Goal: Transaction & Acquisition: Purchase product/service

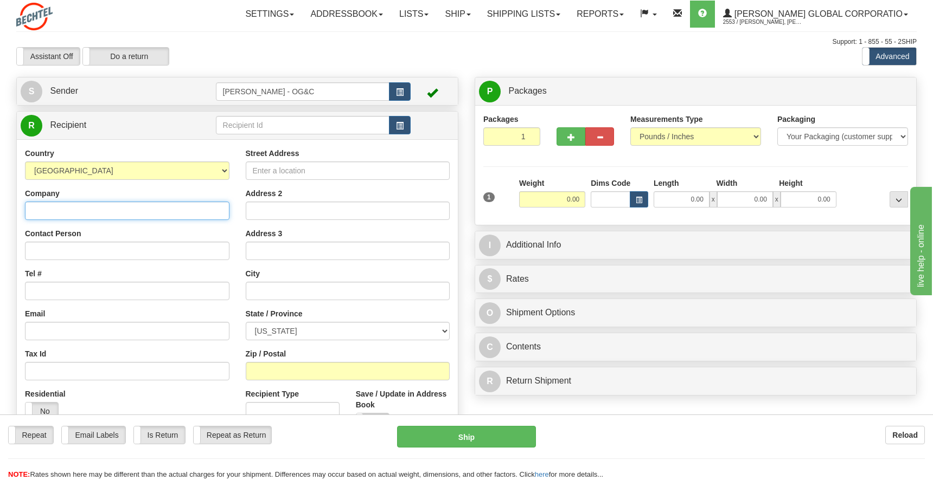
click at [157, 211] on input "Company" at bounding box center [127, 211] width 204 height 18
type input "[PERSON_NAME] Energy / CCLNG"
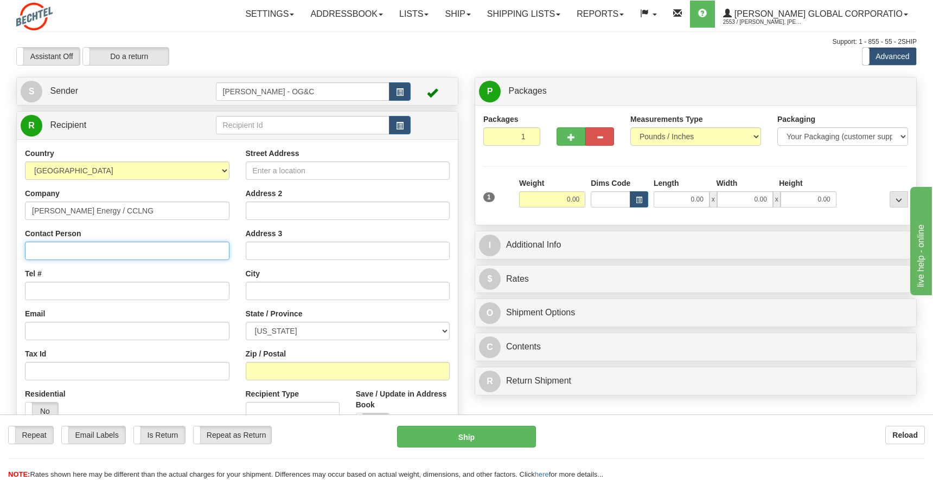
click at [139, 252] on input "Contact Person" at bounding box center [127, 251] width 204 height 18
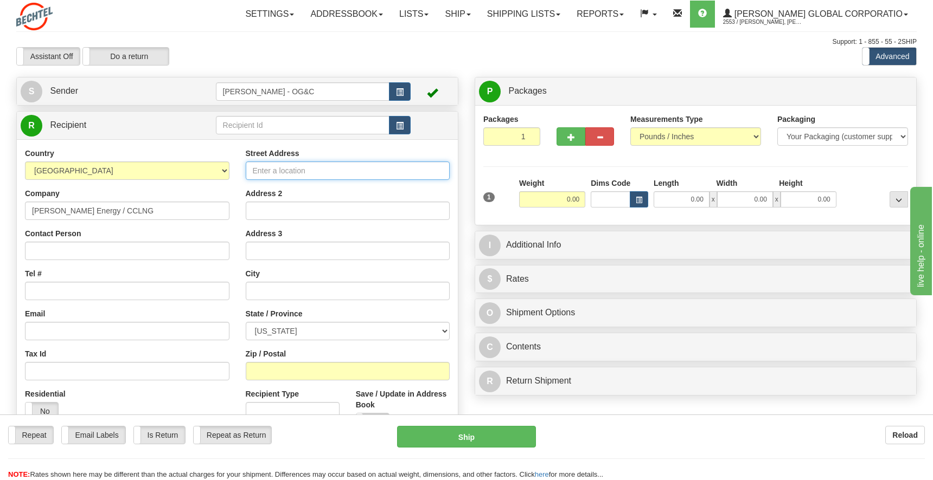
click at [322, 174] on input "Street Address" at bounding box center [348, 171] width 204 height 18
click at [404, 127] on button "button" at bounding box center [400, 125] width 22 height 18
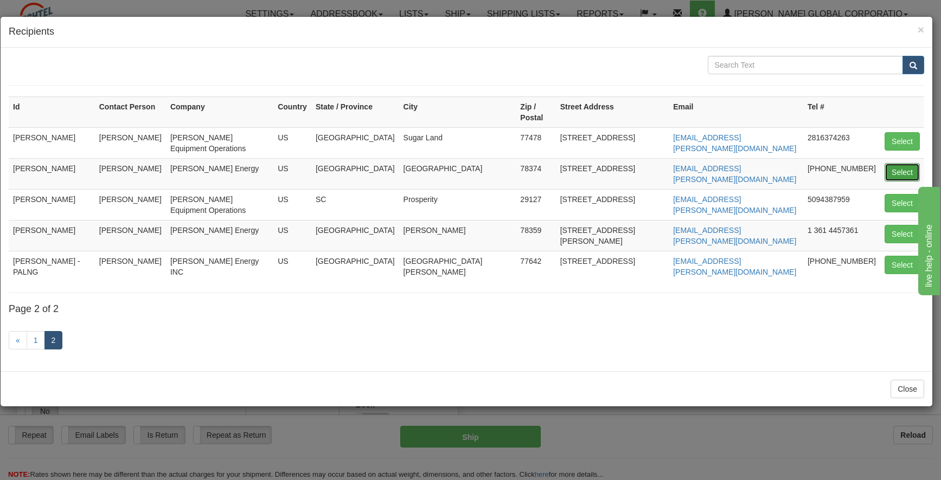
click at [900, 163] on button "Select" at bounding box center [901, 172] width 35 height 18
type input "[PERSON_NAME]"
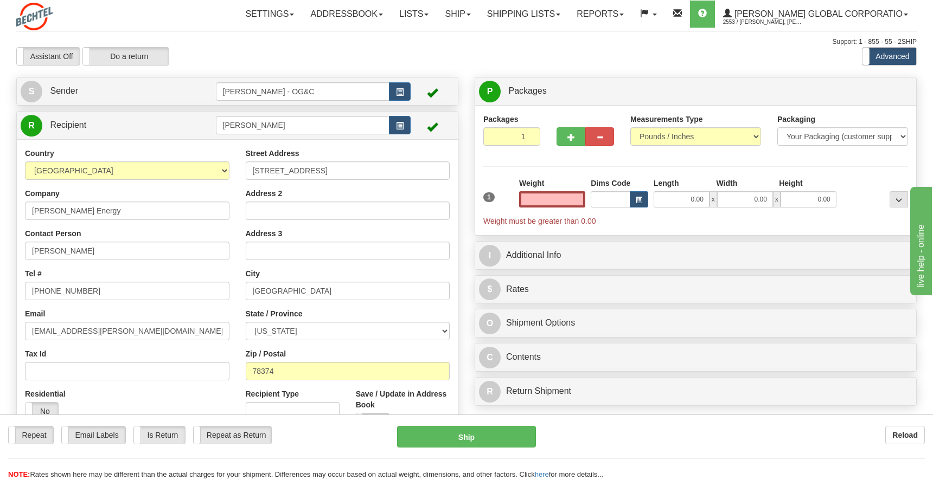
type input "0.00"
drag, startPoint x: 42, startPoint y: 251, endPoint x: 3, endPoint y: 247, distance: 39.3
click at [3, 247] on div "Toggle navigation Settings Shipping Preferences Fields Preferences New" at bounding box center [466, 288] width 933 height 577
type input "[PERSON_NAME]"
drag, startPoint x: 77, startPoint y: 331, endPoint x: 11, endPoint y: 332, distance: 65.6
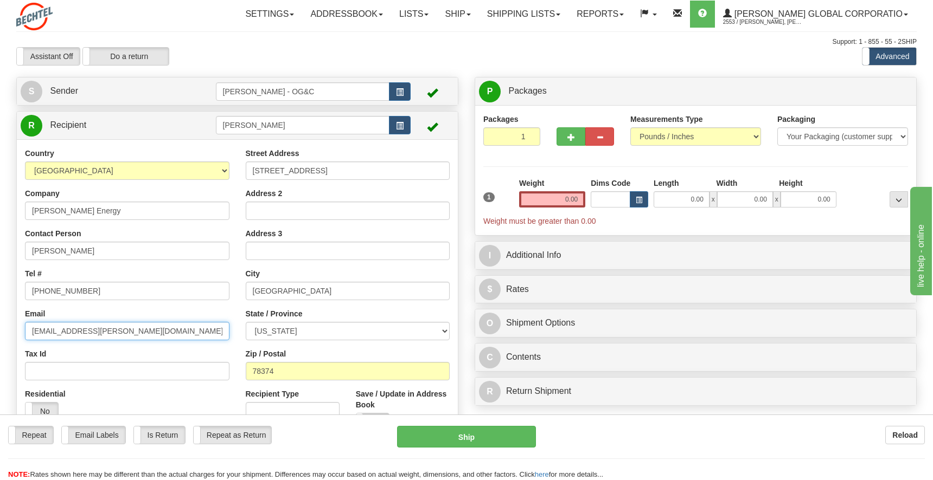
click at [11, 332] on div "Create a label for the return Create Pickup Without Label S Sender [PERSON_NAME…" at bounding box center [237, 299] width 458 height 445
drag, startPoint x: 575, startPoint y: 200, endPoint x: 587, endPoint y: 198, distance: 12.6
click at [587, 198] on div "Weight 0.00" at bounding box center [552, 197] width 72 height 38
type input "0"
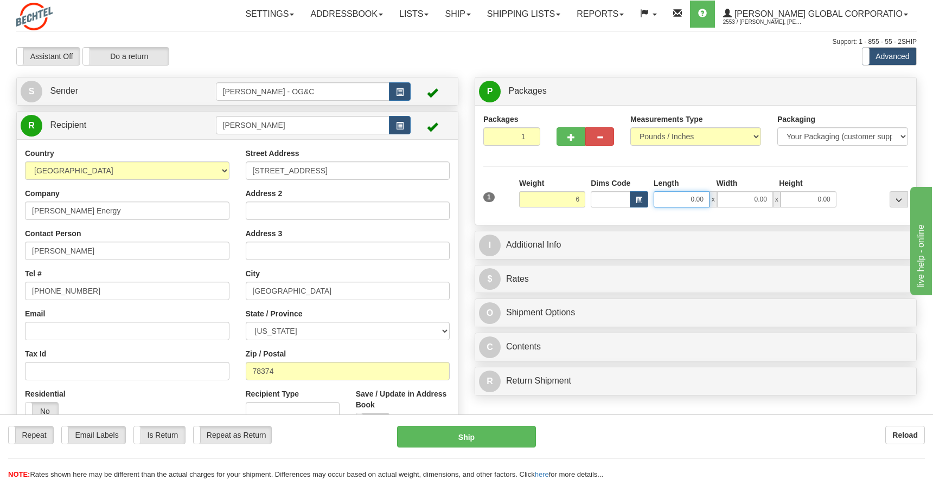
type input "6.00"
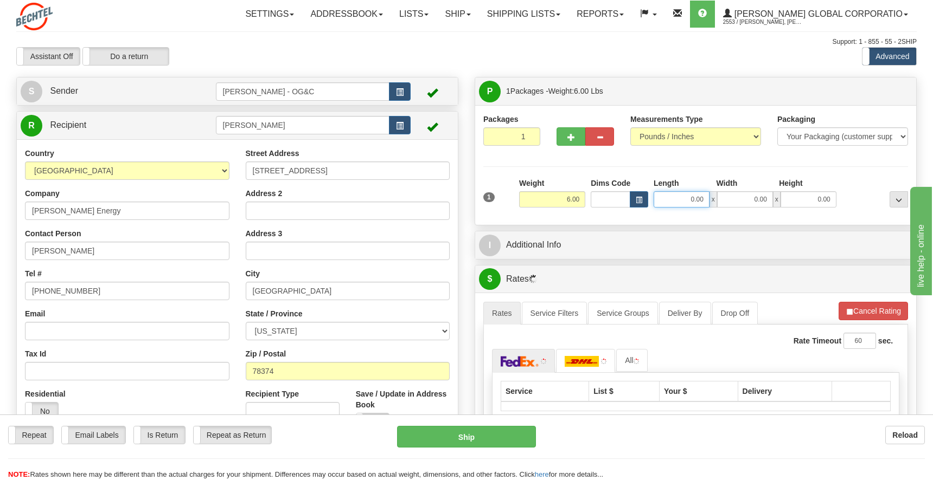
drag, startPoint x: 682, startPoint y: 200, endPoint x: 703, endPoint y: 194, distance: 22.1
click at [703, 194] on input "0.00" at bounding box center [681, 199] width 56 height 16
type input "12.00"
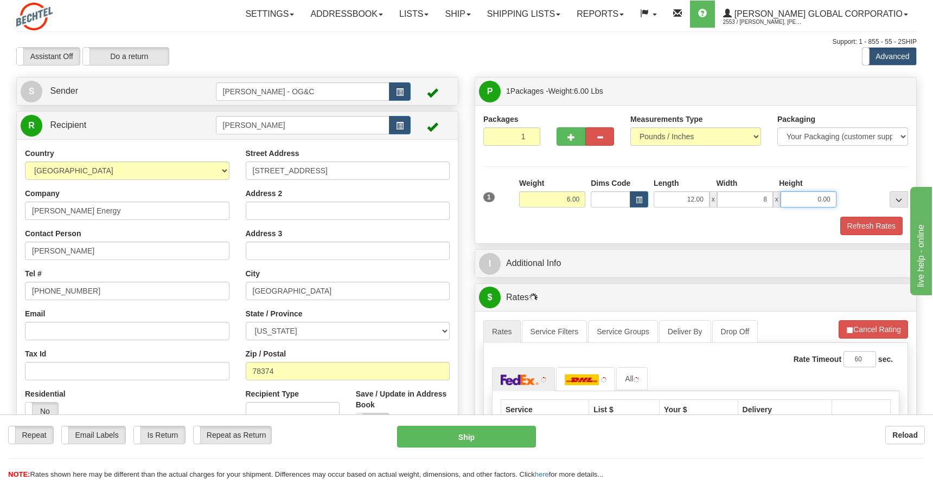
type input "8.00"
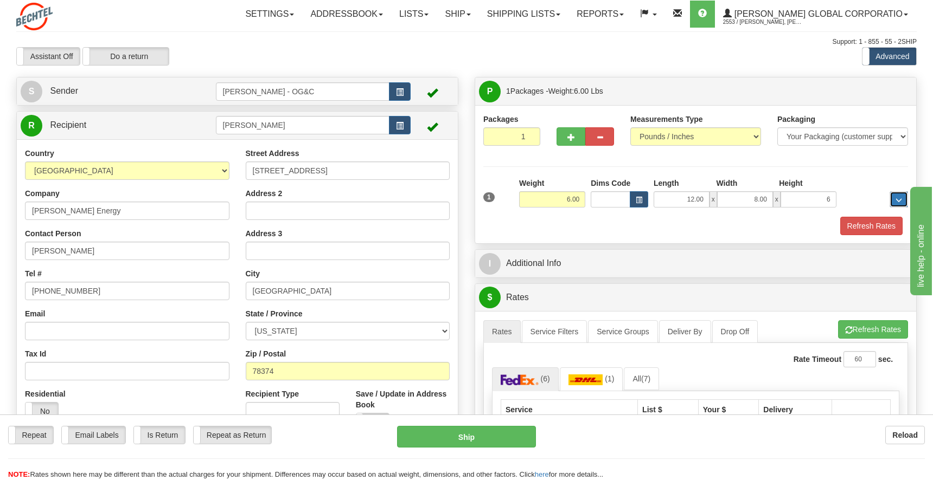
type input "6.00"
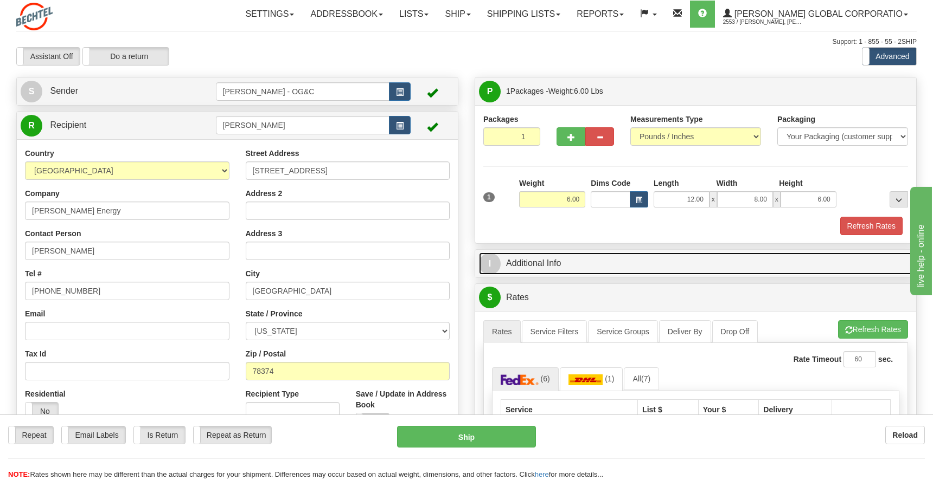
click at [545, 260] on link "I Additional Info" at bounding box center [695, 264] width 433 height 22
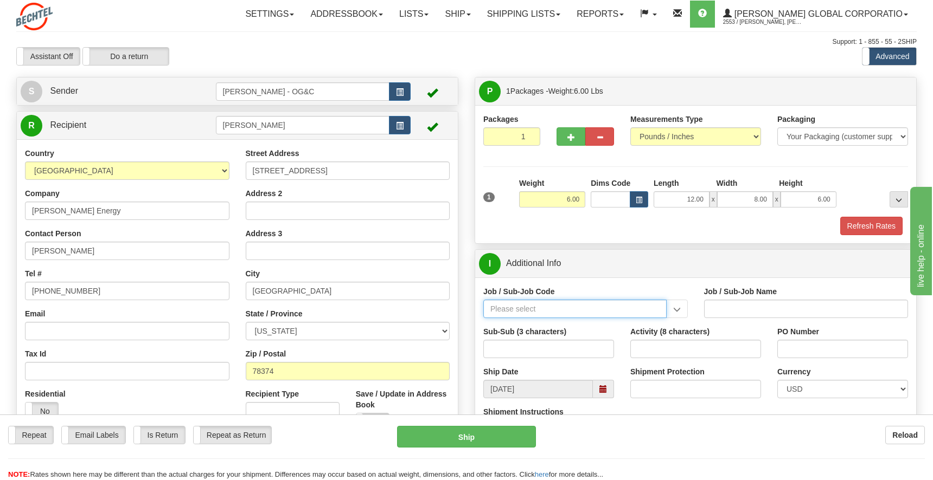
click at [540, 308] on input "Job / Sub-Job Code" at bounding box center [574, 309] width 183 height 18
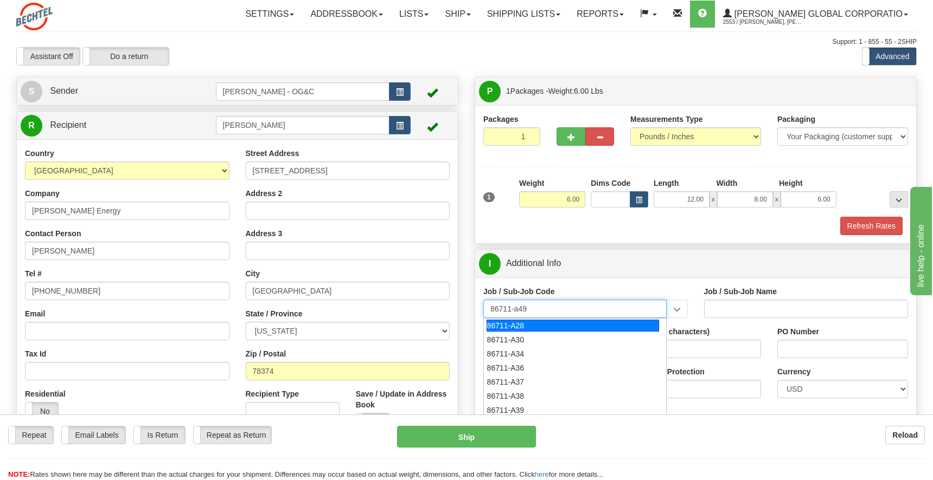
type input "86711-A28"
type input "BEO - CONSTRUCTION EQUIPMENT - IMPERIAL OIL - STRA"
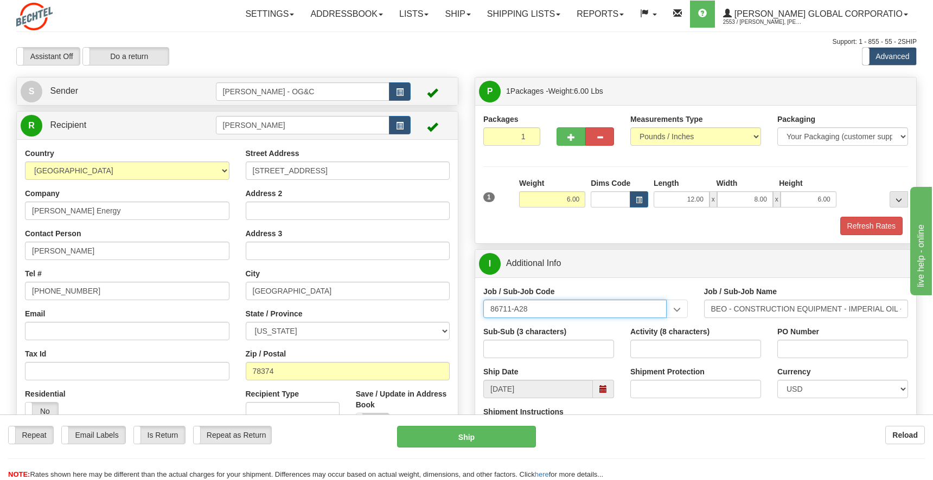
click at [564, 314] on input "86711-A28" at bounding box center [574, 309] width 183 height 18
type input "86711-A51"
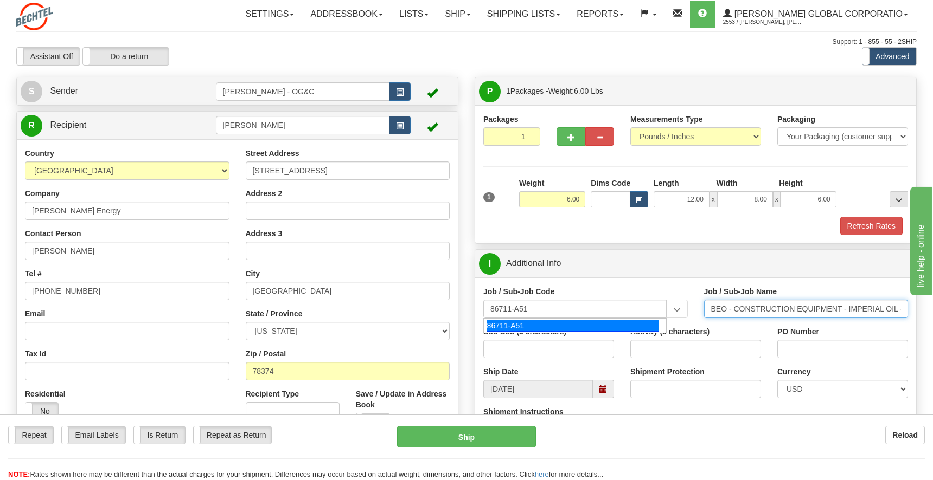
type input "BEO - CONSTRUCTION EQUIPMENT - [US_STATE] LNG ENER"
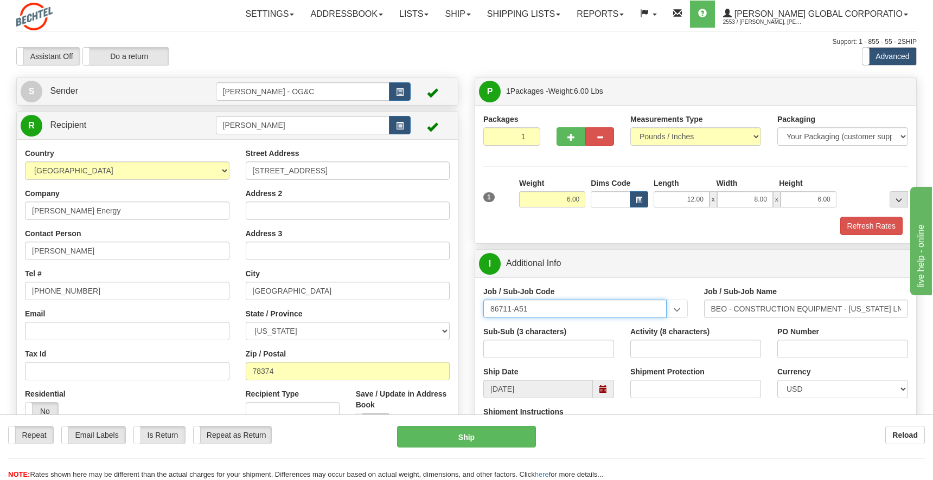
click at [537, 314] on input "86711-A51" at bounding box center [574, 309] width 183 height 18
click at [581, 309] on input "86711-A51" at bounding box center [574, 309] width 183 height 18
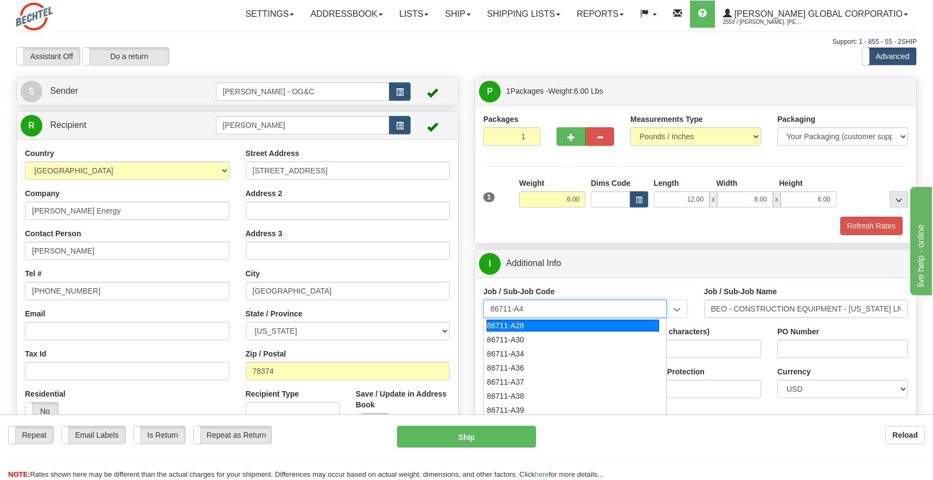
type input "86711-A49"
click at [553, 325] on div "86711-A49" at bounding box center [572, 326] width 172 height 12
type input "BEO - CONSTRUCTION EQUIPMENT - [DATE] LNG"
type input "86711-A49"
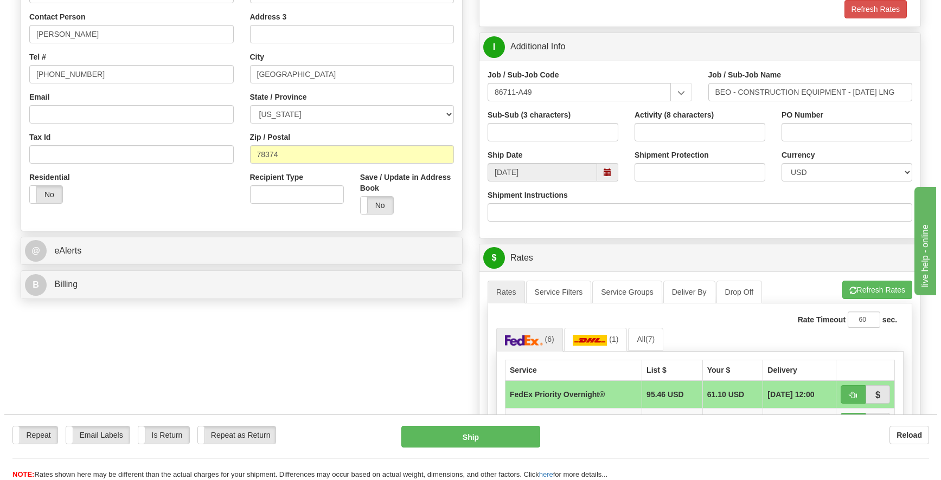
scroll to position [380, 0]
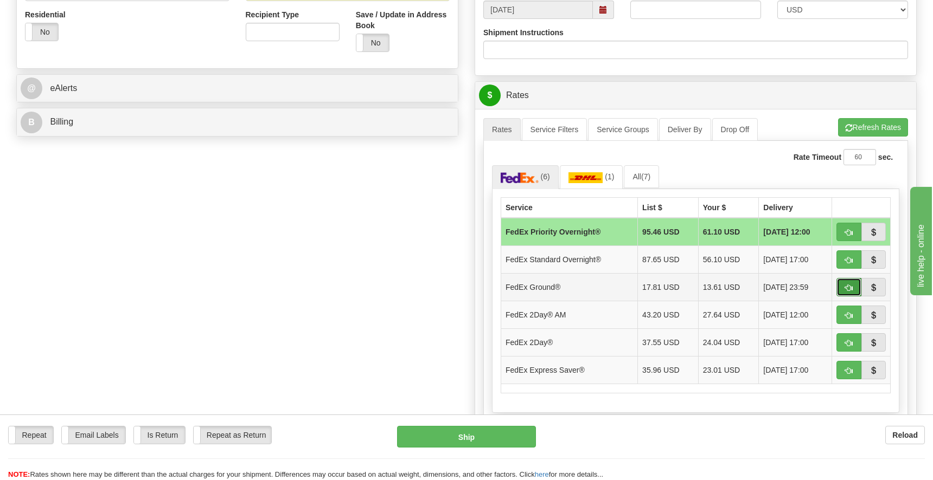
click at [849, 286] on span "button" at bounding box center [849, 288] width 8 height 7
type input "92"
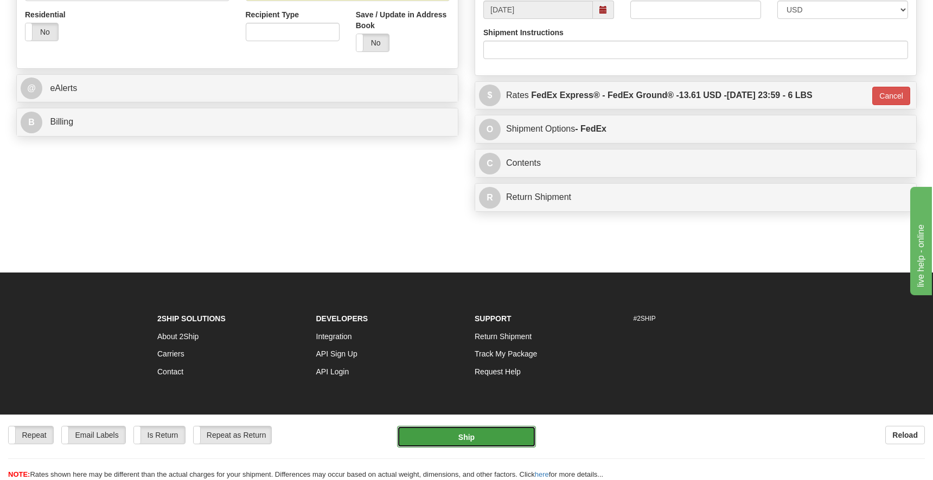
click at [465, 442] on button "Ship" at bounding box center [466, 437] width 139 height 22
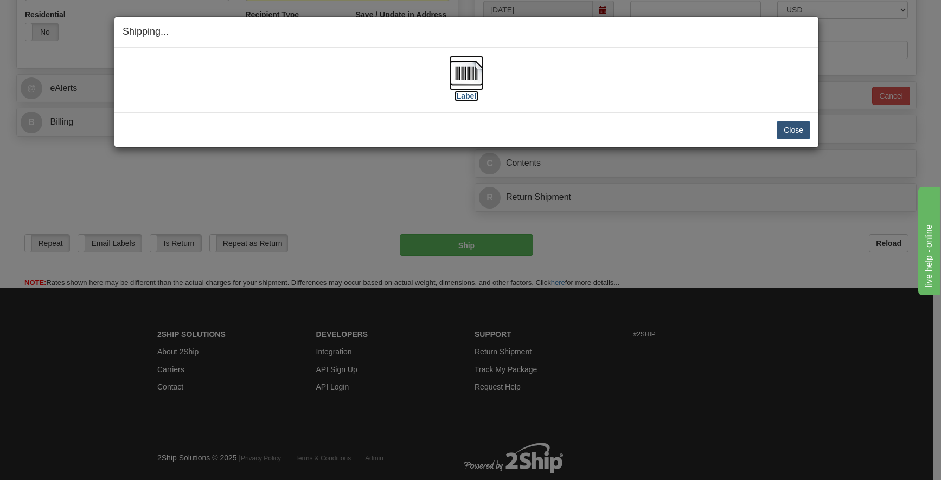
click at [456, 73] on img at bounding box center [466, 73] width 35 height 35
